Goal: Navigation & Orientation: Find specific page/section

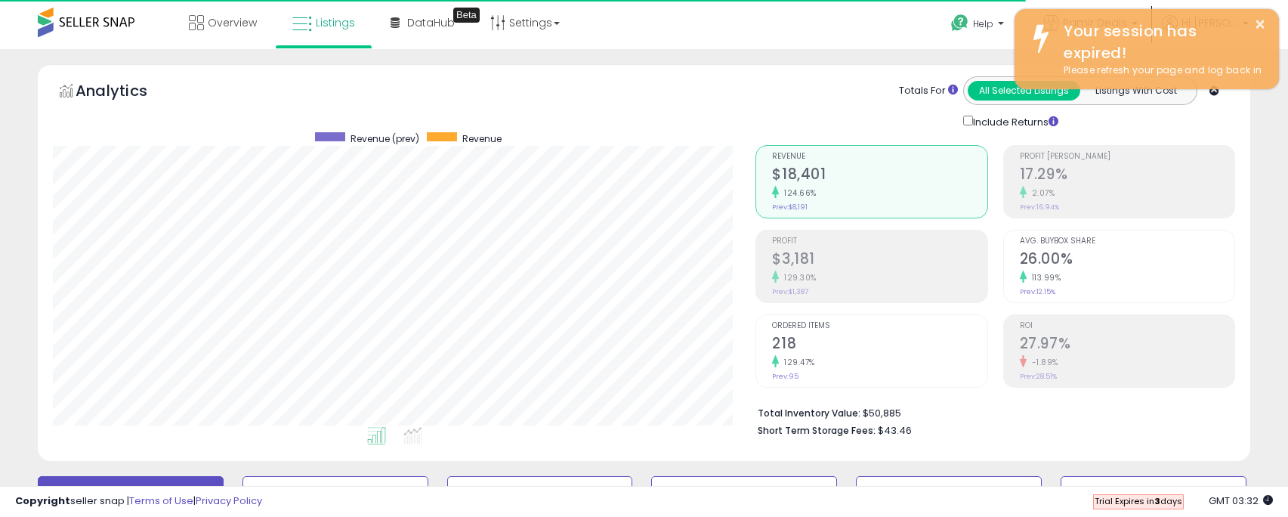
scroll to position [310, 703]
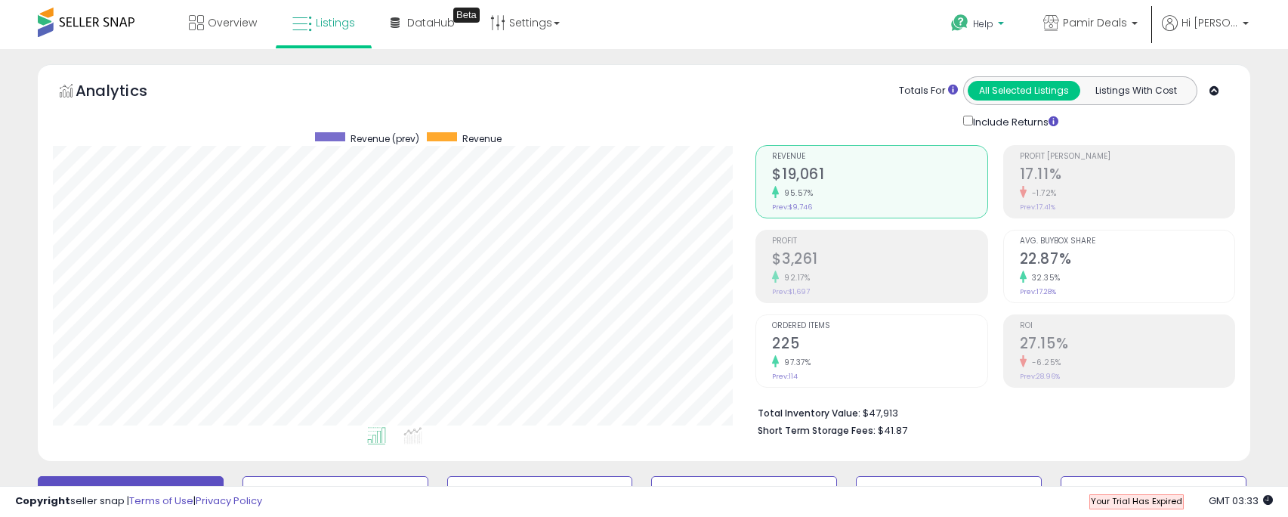
click at [981, 26] on span "Help" at bounding box center [983, 23] width 20 height 13
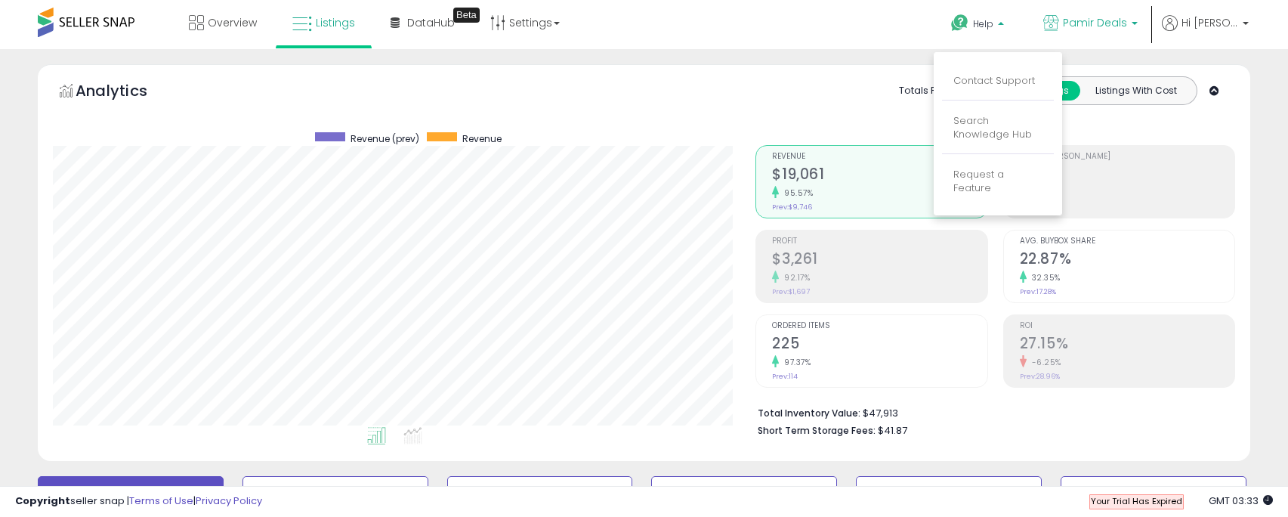
click at [1111, 25] on span "Pamir Deals" at bounding box center [1095, 22] width 64 height 15
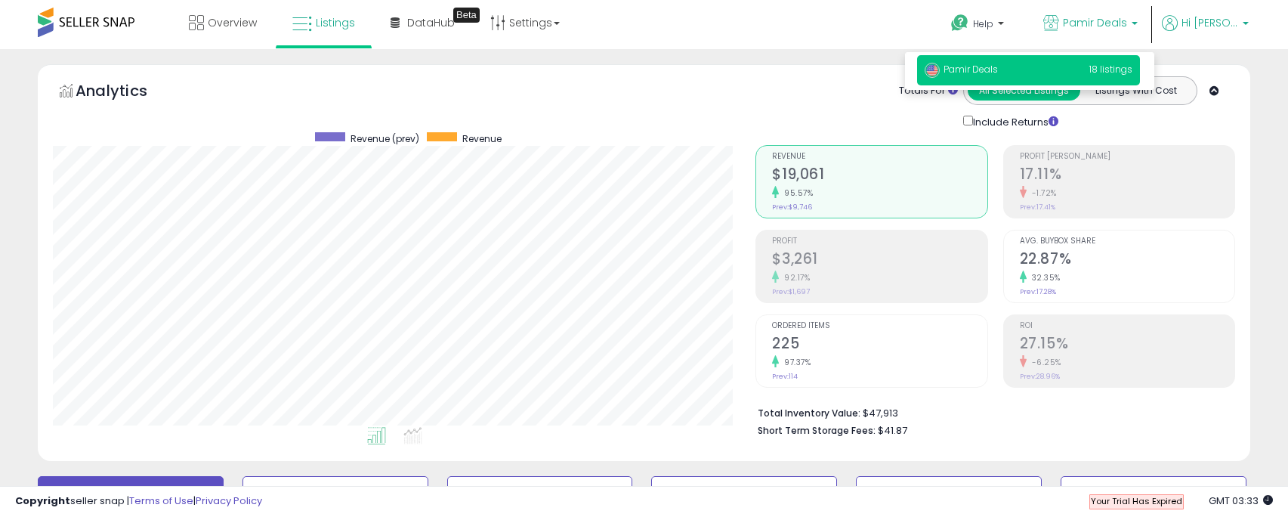
click at [1193, 22] on span "Hi [PERSON_NAME]" at bounding box center [1209, 22] width 57 height 15
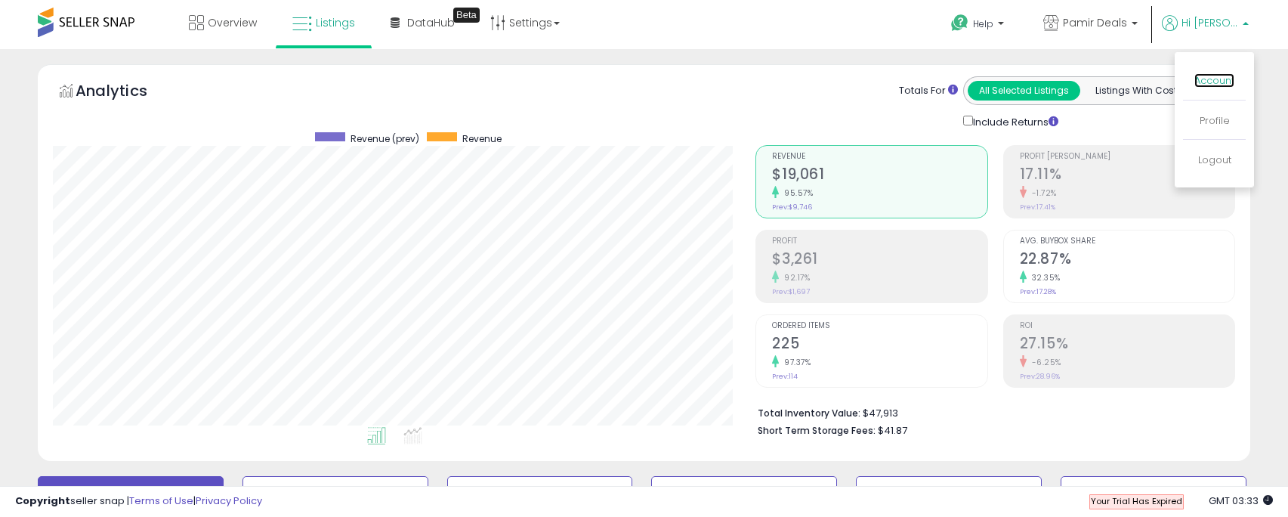
click at [1212, 81] on link "Account" at bounding box center [1214, 80] width 40 height 14
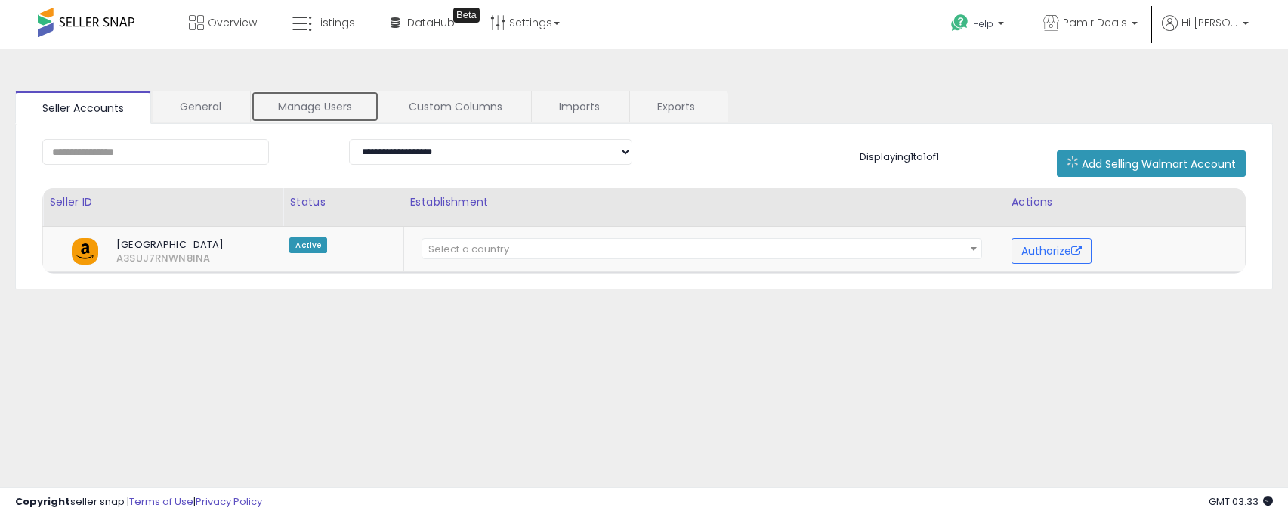
click at [303, 108] on link "Manage Users" at bounding box center [315, 107] width 128 height 32
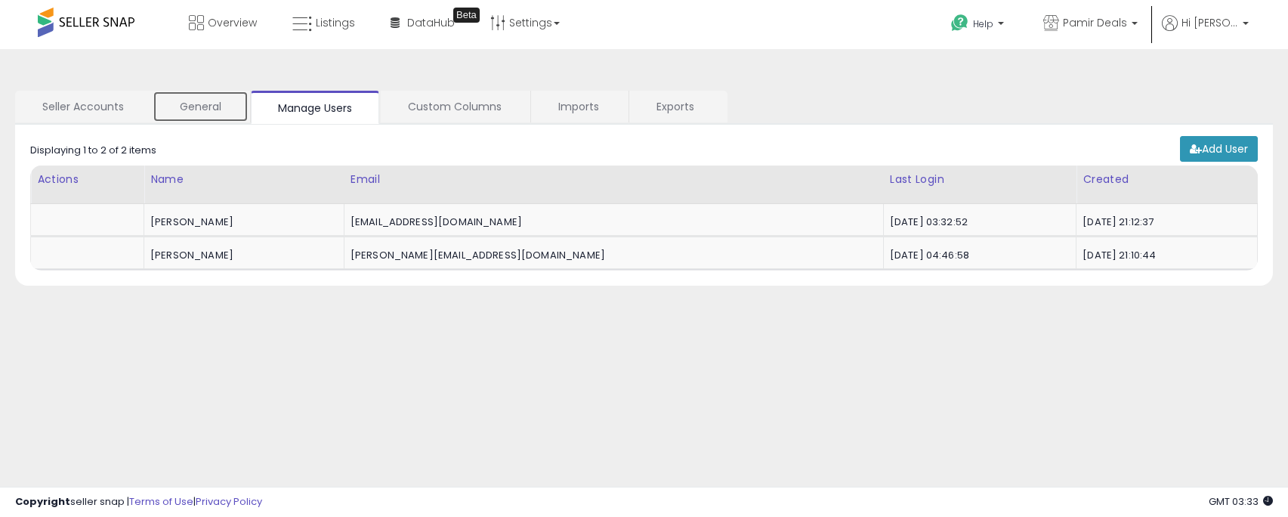
click at [220, 105] on link "General" at bounding box center [201, 107] width 96 height 32
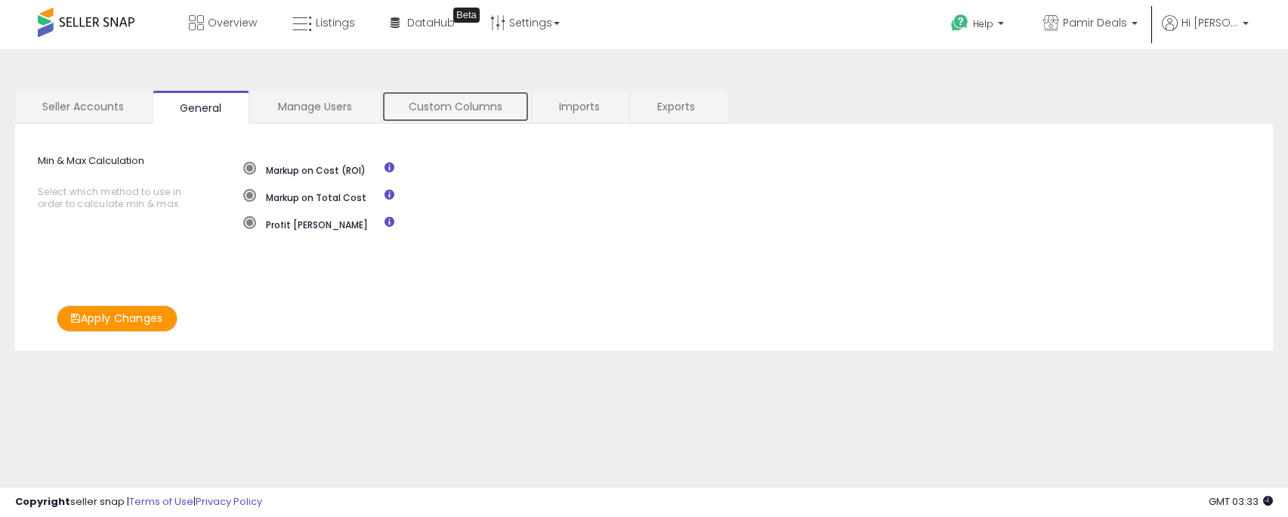
click at [477, 105] on link "Custom Columns" at bounding box center [455, 107] width 148 height 32
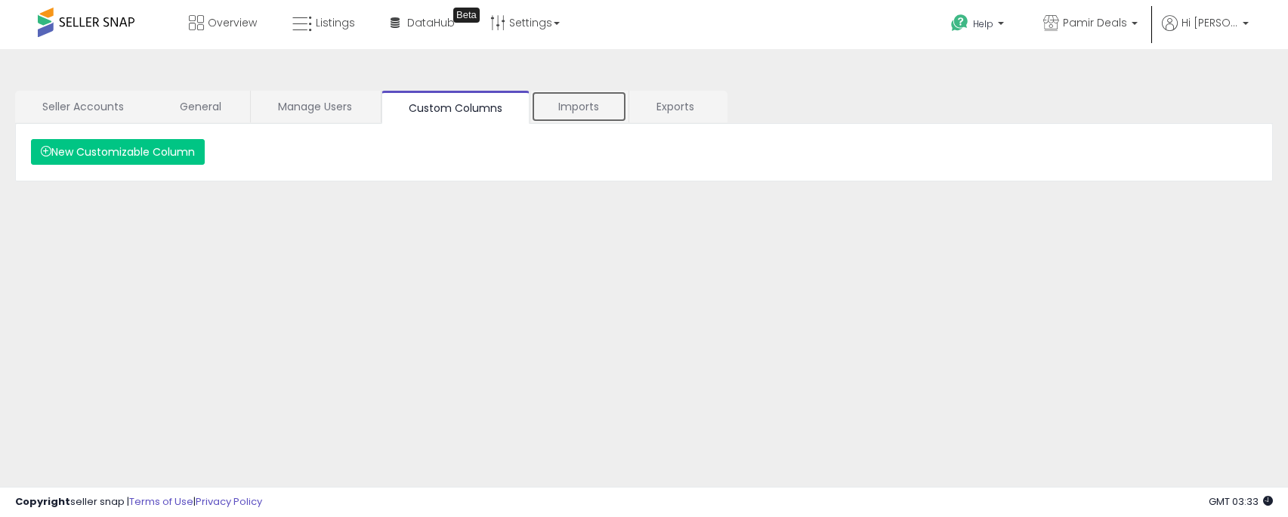
click at [574, 106] on link "Imports" at bounding box center [579, 107] width 96 height 32
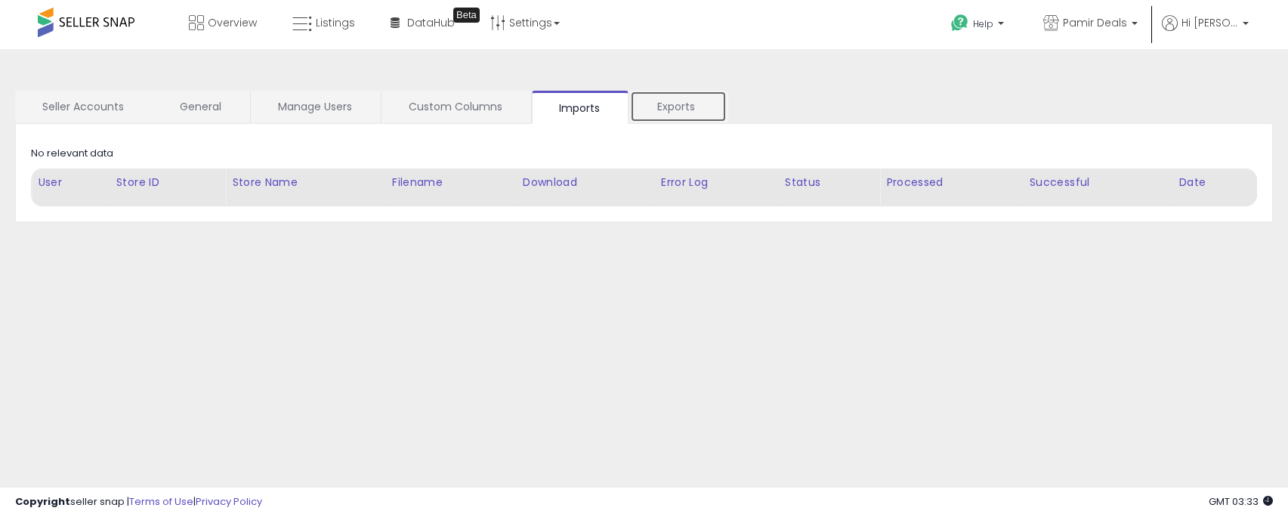
click at [674, 103] on link "Exports" at bounding box center [678, 107] width 97 height 32
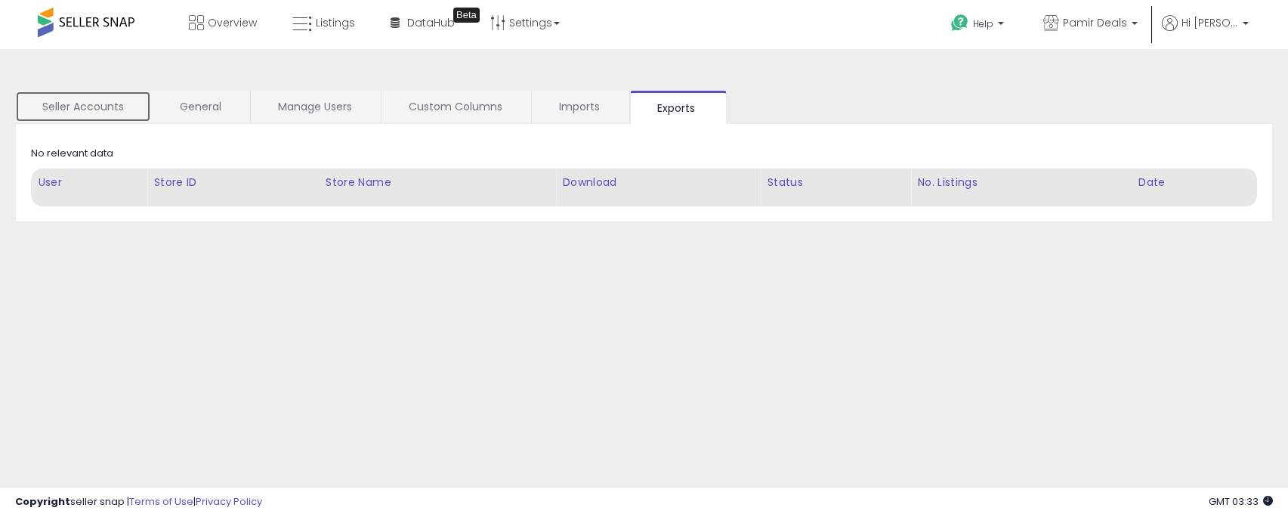
click at [106, 107] on link "Seller Accounts" at bounding box center [83, 107] width 136 height 32
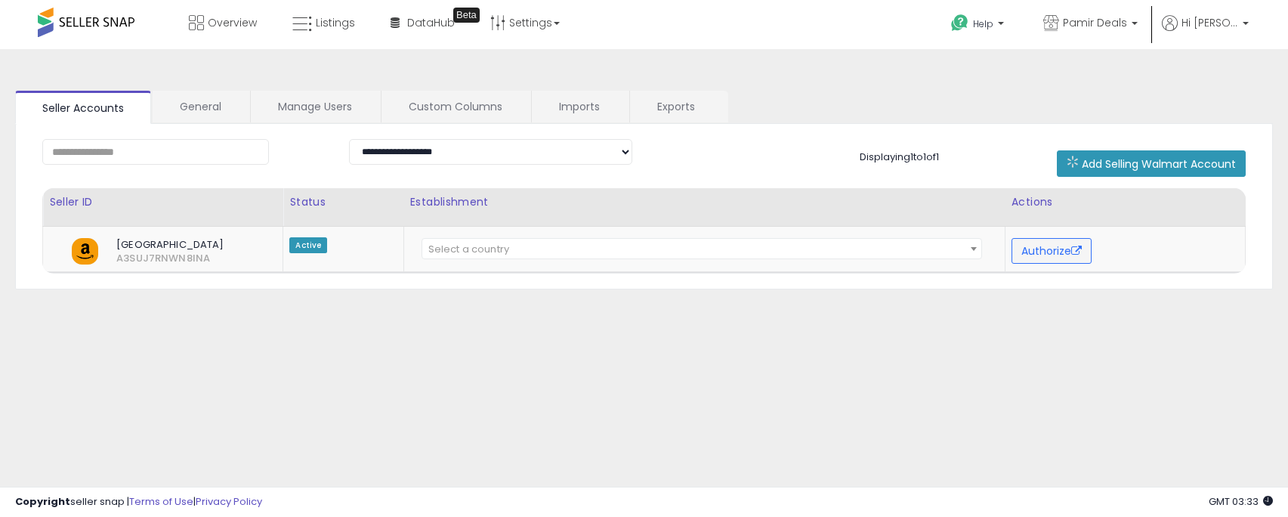
click at [131, 22] on span at bounding box center [86, 22] width 97 height 29
click at [545, 27] on link "Settings" at bounding box center [525, 22] width 92 height 45
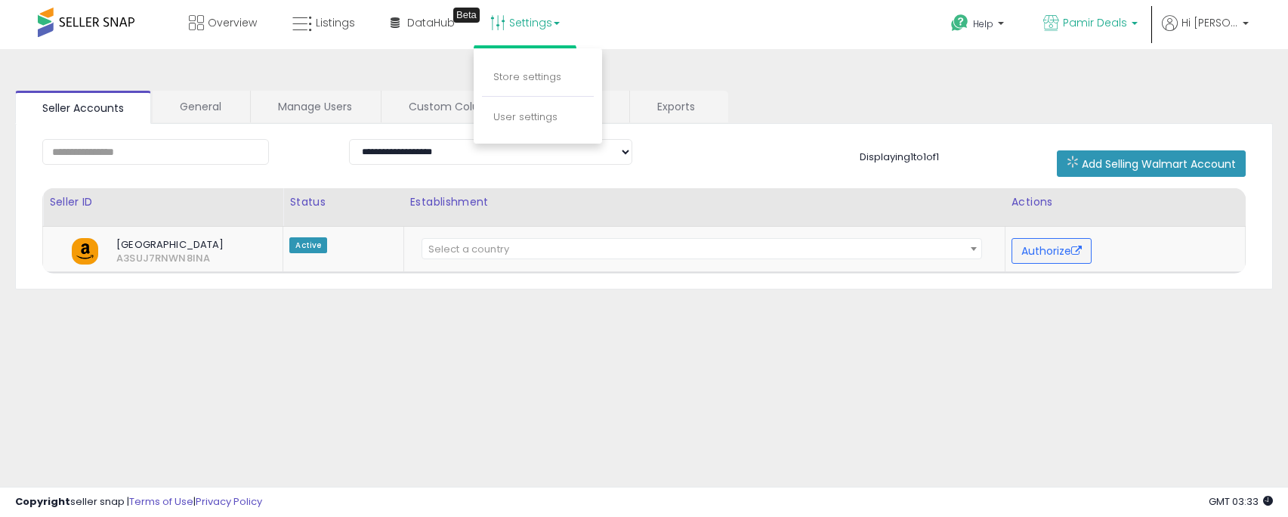
click at [1134, 29] on p "Pamir Deals" at bounding box center [1090, 24] width 94 height 19
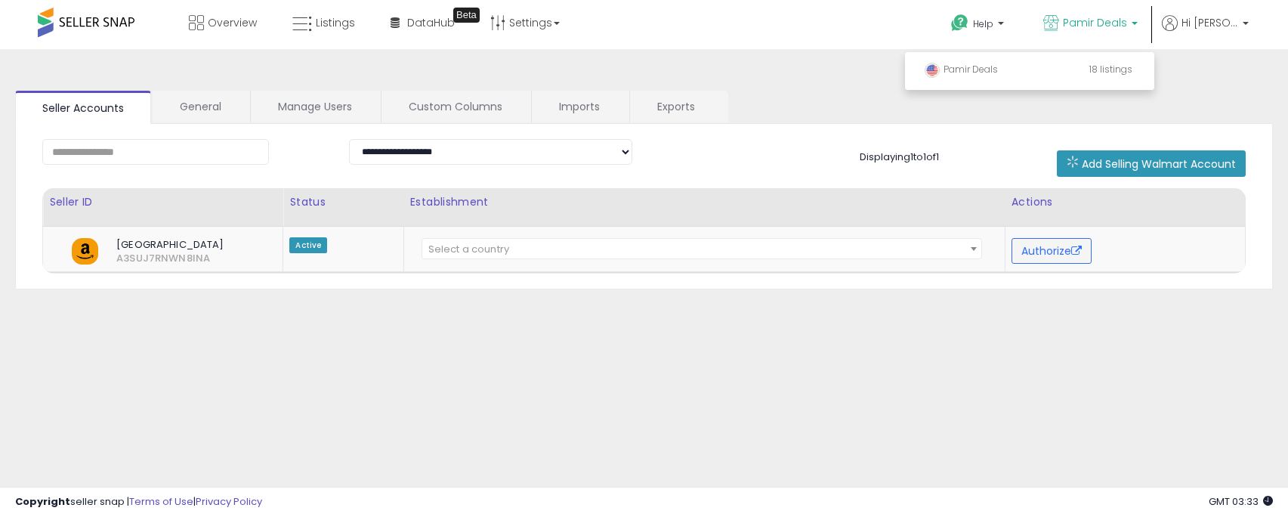
click at [125, 26] on span at bounding box center [86, 22] width 97 height 29
click at [116, 18] on span at bounding box center [86, 22] width 97 height 29
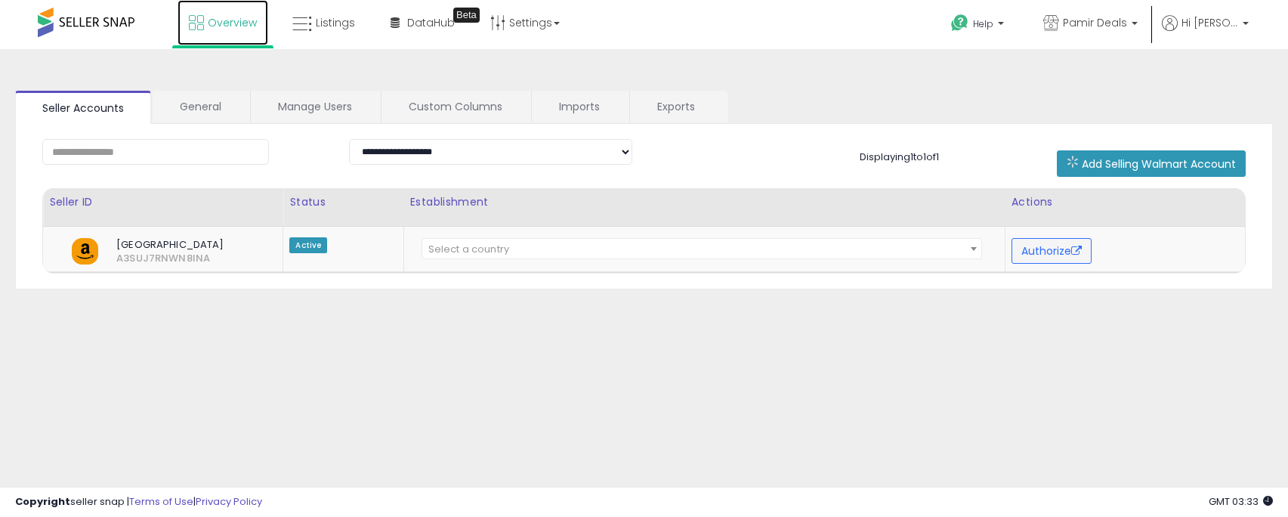
click at [245, 20] on span "Overview" at bounding box center [232, 22] width 49 height 15
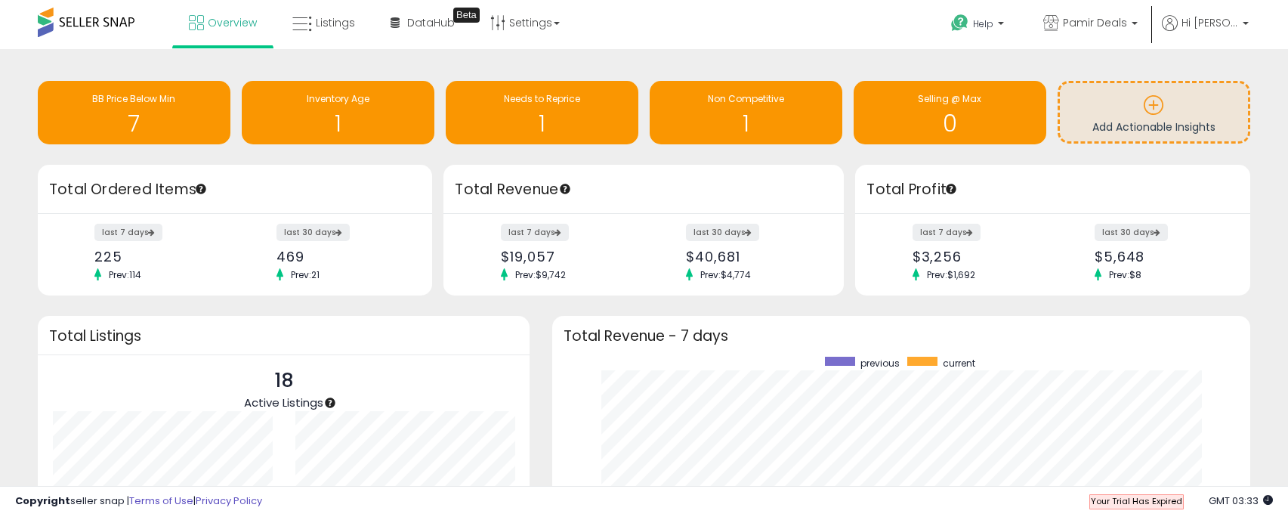
click at [1128, 504] on span "Your Trial Has Expired" at bounding box center [1136, 501] width 91 height 12
